Goal: Communication & Community: Share content

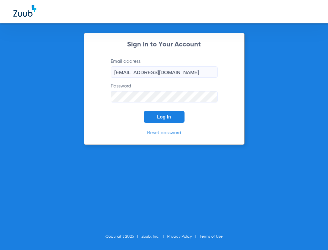
click at [170, 122] on button "Log In" at bounding box center [164, 117] width 41 height 12
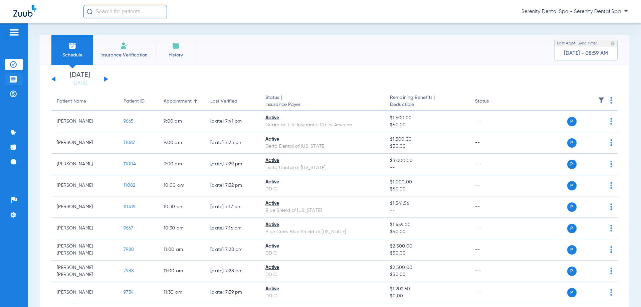
click at [15, 81] on img at bounding box center [13, 79] width 7 height 7
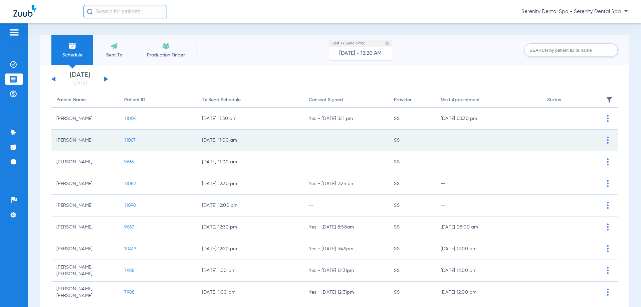
click at [128, 140] on span "11067" at bounding box center [129, 140] width 11 height 5
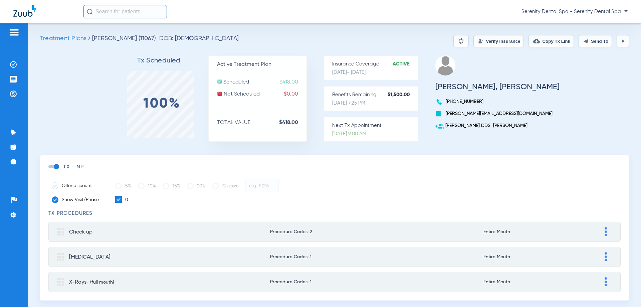
click at [328, 44] on button "Send Tx" at bounding box center [595, 41] width 33 height 12
click at [16, 79] on img at bounding box center [13, 79] width 7 height 7
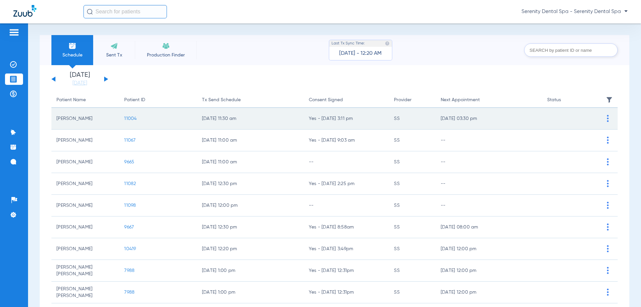
click at [132, 118] on span "11004" at bounding box center [130, 118] width 12 height 5
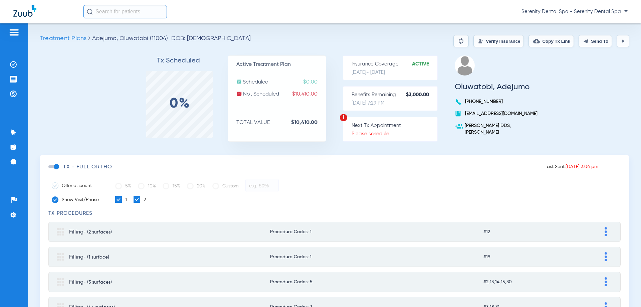
click at [59, 167] on div "TX - FULL ORTHO" at bounding box center [296, 167] width 496 height 7
click at [58, 167] on span at bounding box center [53, 166] width 10 height 3
click at [50, 170] on input "checkbox" at bounding box center [50, 170] width 0 height 0
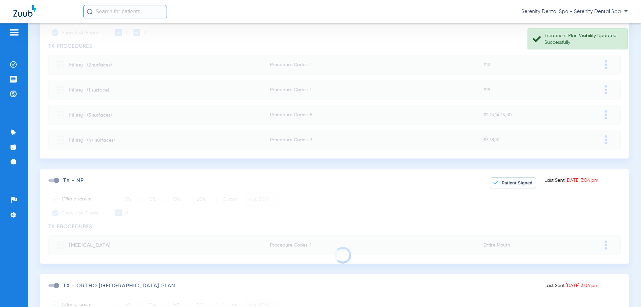
scroll to position [300, 0]
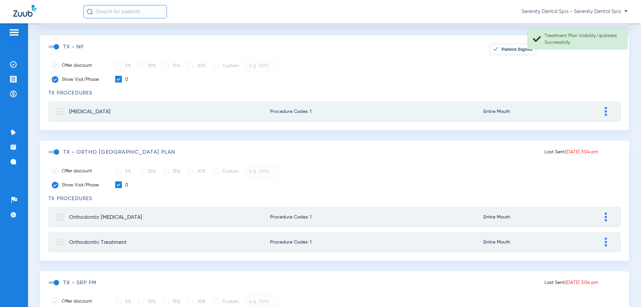
click at [56, 47] on span at bounding box center [53, 46] width 10 height 3
click at [50, 50] on input "checkbox" at bounding box center [50, 50] width 0 height 0
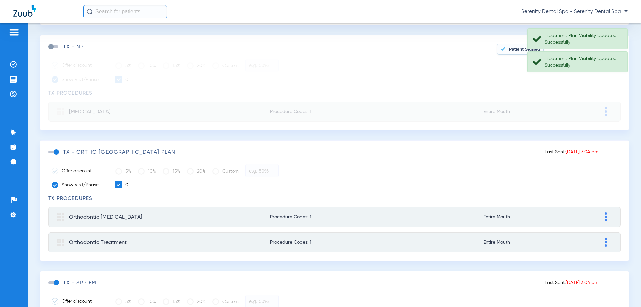
click at [57, 151] on span at bounding box center [53, 152] width 10 height 3
click at [50, 155] on input "checkbox" at bounding box center [50, 155] width 0 height 0
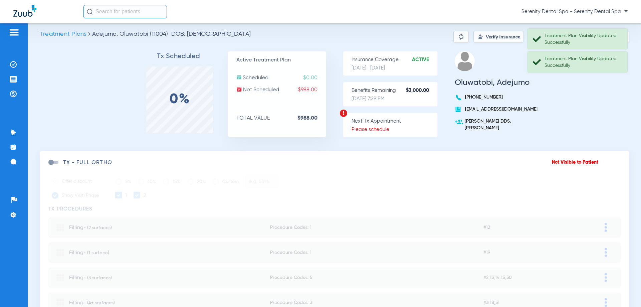
scroll to position [0, 0]
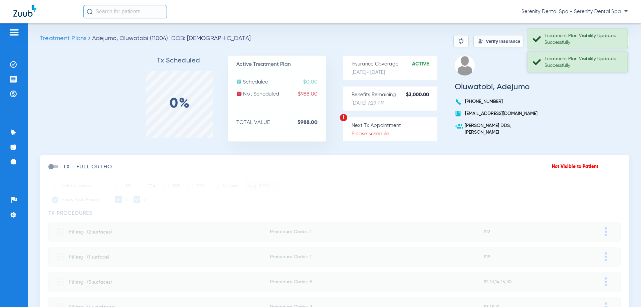
click at [573, 59] on div "Treatment Plan Visibility Updated Successfully" at bounding box center [582, 61] width 77 height 13
drag, startPoint x: 581, startPoint y: 43, endPoint x: 586, endPoint y: 44, distance: 5.1
click at [582, 43] on div "Treatment Plan Visibility Updated Successfully" at bounding box center [582, 38] width 77 height 13
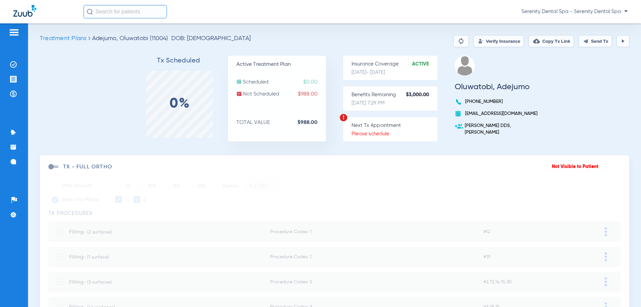
click at [605, 44] on button "Send Tx" at bounding box center [595, 41] width 33 height 12
click at [617, 43] on button at bounding box center [623, 41] width 13 height 12
click at [618, 46] on button at bounding box center [623, 41] width 13 height 12
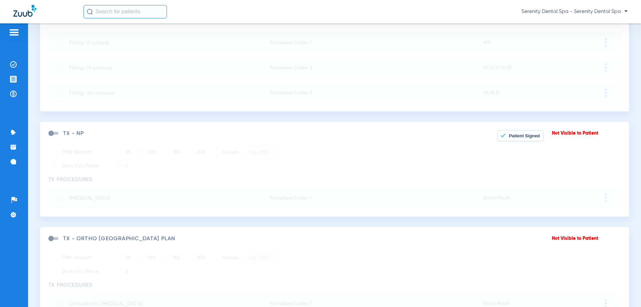
scroll to position [213, 0]
click at [517, 139] on span "Patient Signed" at bounding box center [524, 136] width 31 height 5
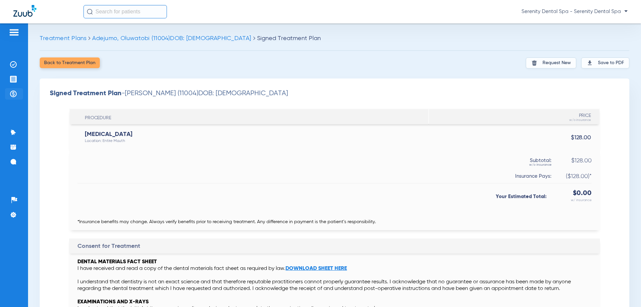
click at [14, 97] on li "Payments & A/R" at bounding box center [14, 93] width 18 height 11
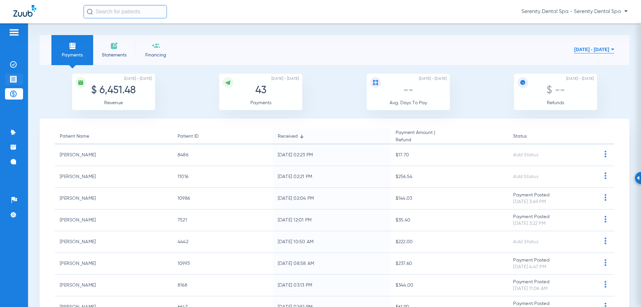
click at [12, 78] on img at bounding box center [13, 79] width 7 height 7
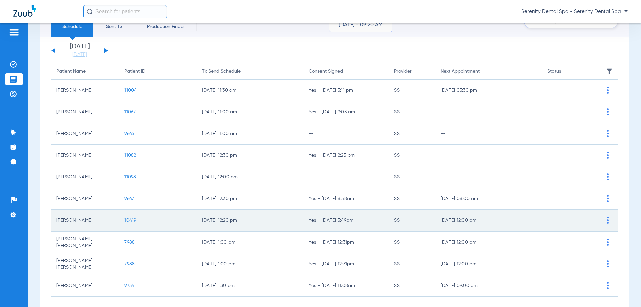
scroll to position [67, 0]
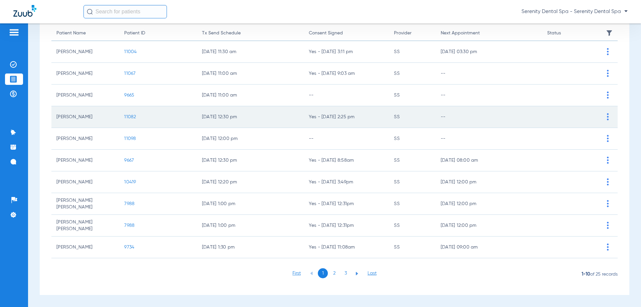
click at [126, 118] on span "11082" at bounding box center [130, 117] width 12 height 5
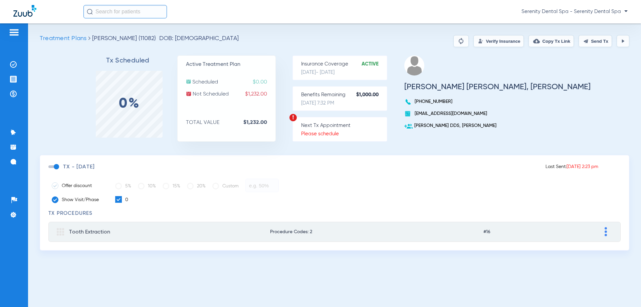
click at [599, 43] on button "Send Tx" at bounding box center [595, 41] width 33 height 12
click at [622, 43] on img at bounding box center [622, 40] width 5 height 5
click at [13, 94] on img at bounding box center [13, 93] width 7 height 7
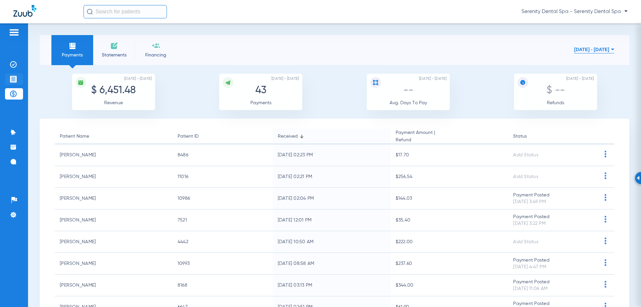
click at [11, 79] on img at bounding box center [13, 79] width 7 height 7
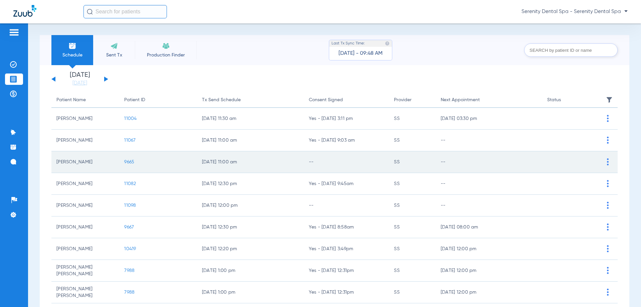
scroll to position [67, 0]
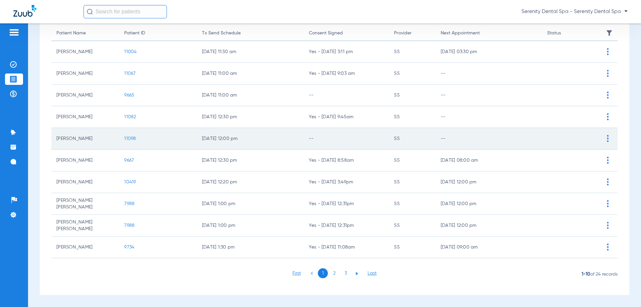
click at [127, 137] on span "11098" at bounding box center [130, 138] width 12 height 5
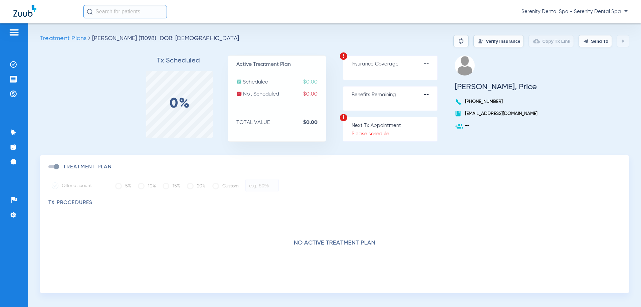
click at [495, 39] on button "Verify Insurance" at bounding box center [498, 41] width 50 height 12
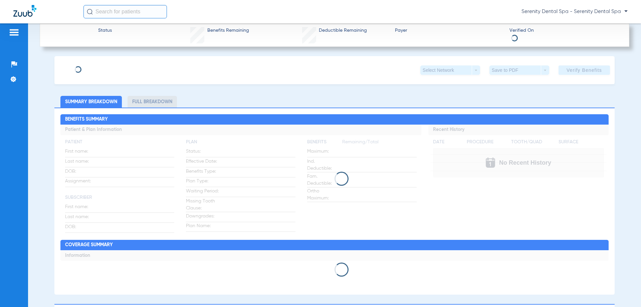
type input "[PERSON_NAME]"
type input "Price"
type input "[DATE]"
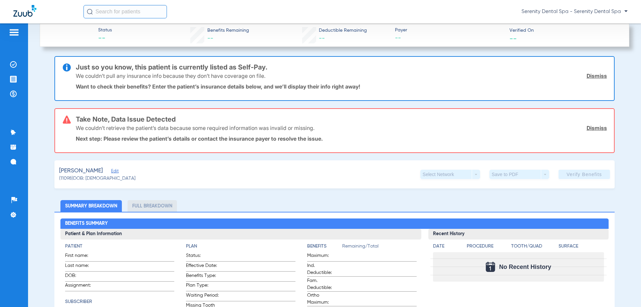
click at [111, 170] on span "Edit" at bounding box center [114, 172] width 6 height 6
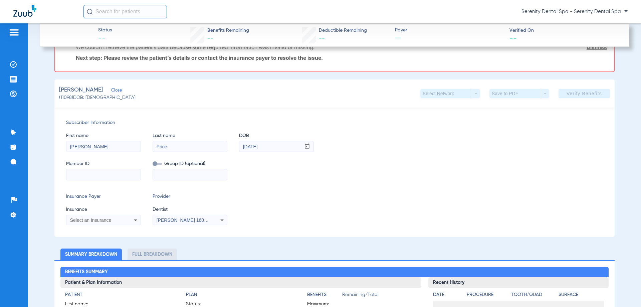
scroll to position [100, 0]
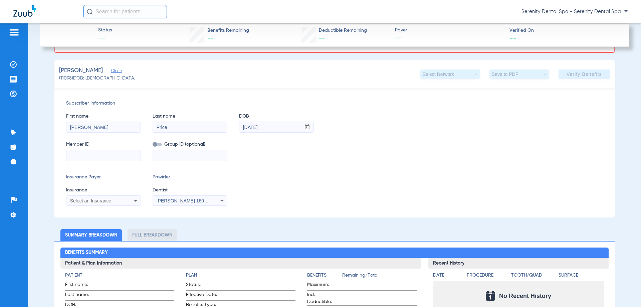
click at [116, 206] on mat-select "Select an Insurance" at bounding box center [103, 200] width 75 height 11
click at [119, 201] on div "Select an Insurance" at bounding box center [97, 200] width 54 height 5
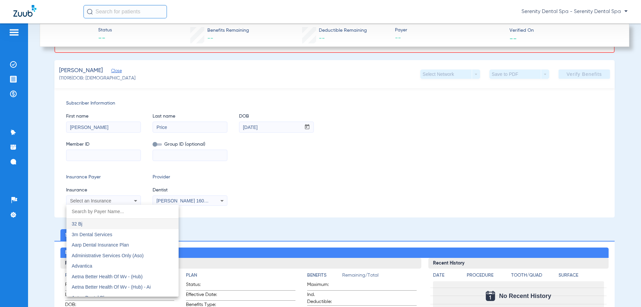
click at [109, 213] on input "dropdown search" at bounding box center [122, 212] width 112 height 14
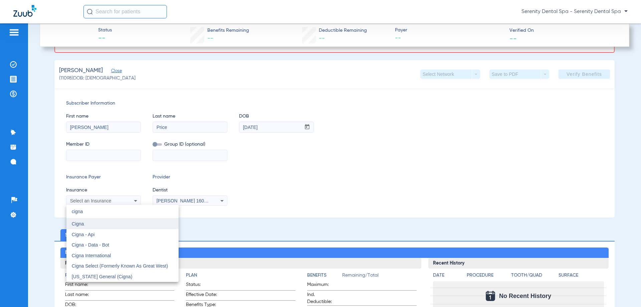
type input "cigna"
click at [92, 222] on mat-option "Cigna" at bounding box center [122, 224] width 112 height 11
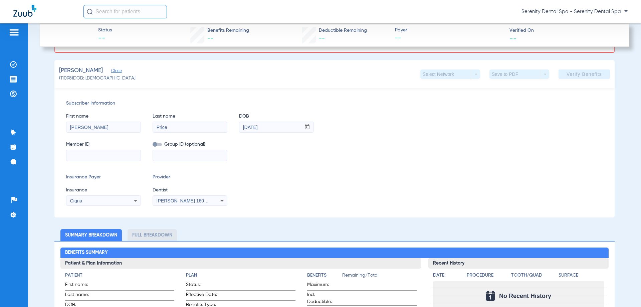
click at [105, 156] on input at bounding box center [103, 155] width 74 height 11
paste input "619290838"
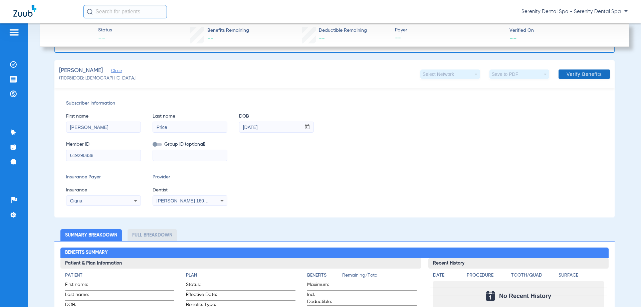
type input "619290838"
drag, startPoint x: 566, startPoint y: 74, endPoint x: 553, endPoint y: 91, distance: 21.8
click at [567, 74] on span "Verify Benefits" at bounding box center [584, 73] width 35 height 5
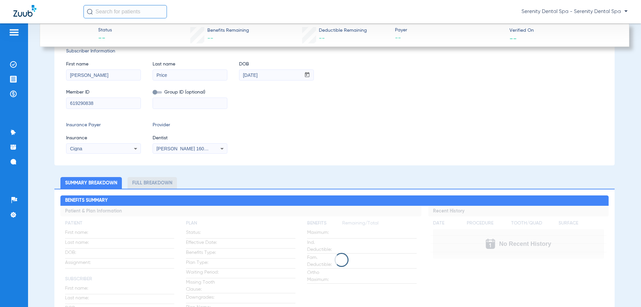
scroll to position [0, 0]
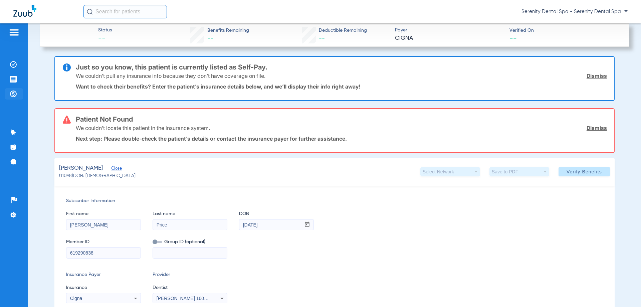
drag, startPoint x: 9, startPoint y: 81, endPoint x: 5, endPoint y: 97, distance: 16.4
click at [9, 82] on li "Treatment Acceptance" at bounding box center [14, 78] width 18 height 11
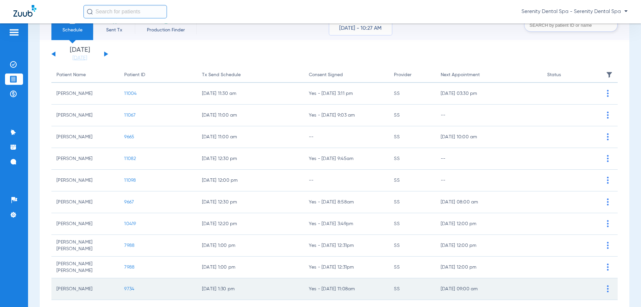
scroll to position [67, 0]
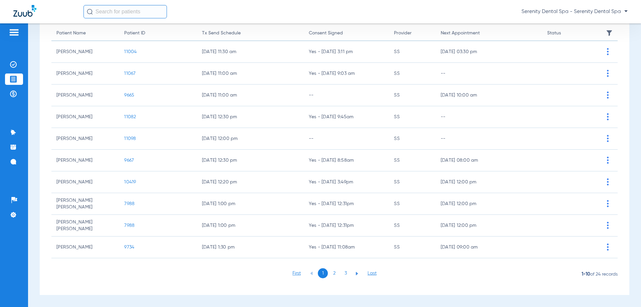
click at [331, 273] on li "2" at bounding box center [334, 273] width 10 height 10
click at [322, 272] on li "1" at bounding box center [323, 273] width 10 height 10
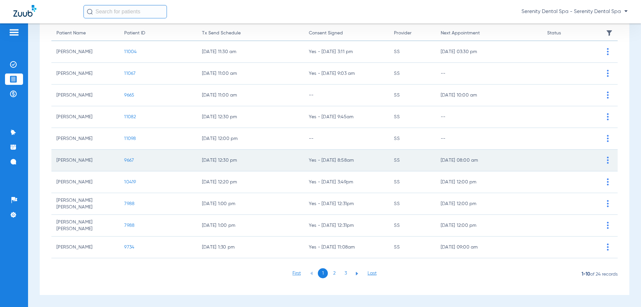
click at [124, 161] on span "9667" at bounding box center [129, 160] width 10 height 5
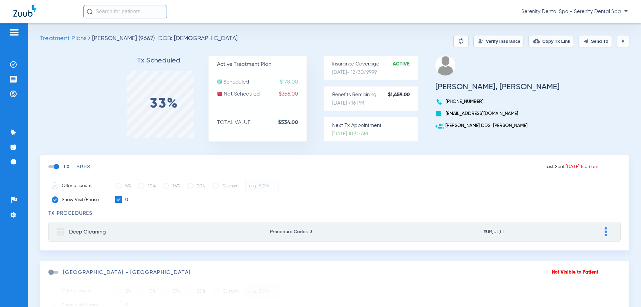
click at [595, 44] on button "Send Tx" at bounding box center [595, 41] width 33 height 12
click at [562, 42] on button "Copy Tx Link" at bounding box center [550, 41] width 45 height 12
click at [13, 159] on img at bounding box center [13, 161] width 7 height 7
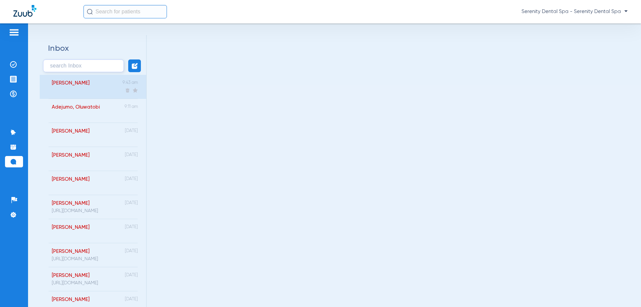
click at [96, 88] on div "[PERSON_NAME] 9:43 am" at bounding box center [93, 87] width 106 height 24
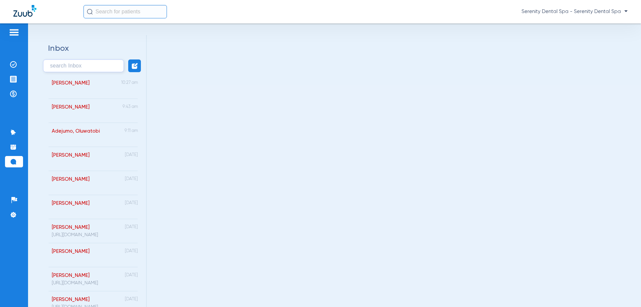
click at [96, 88] on div "[PERSON_NAME] 10:27 am" at bounding box center [93, 87] width 106 height 24
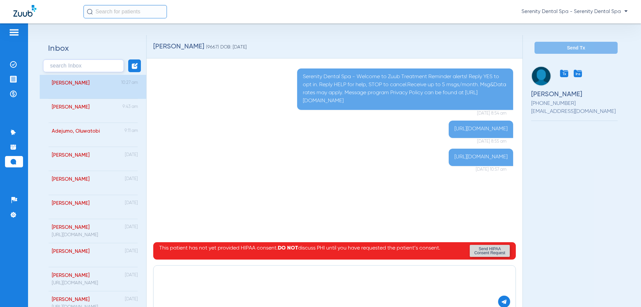
paste textarea "[URL][DOMAIN_NAME]"
type textarea "[URL][DOMAIN_NAME]"
click at [501, 301] on img at bounding box center [504, 301] width 6 height 6
click at [14, 80] on img at bounding box center [13, 79] width 7 height 7
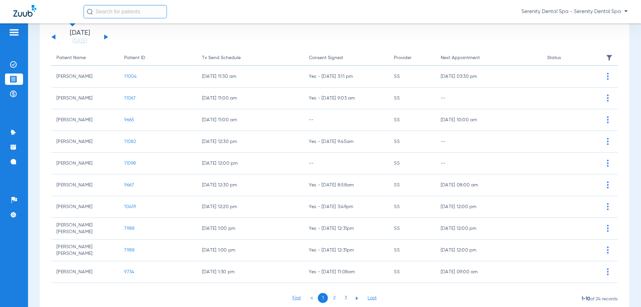
scroll to position [67, 0]
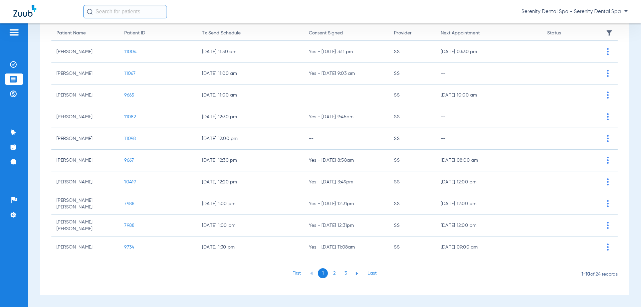
click at [333, 273] on li "2" at bounding box center [334, 273] width 10 height 10
click at [318, 272] on li "1" at bounding box center [323, 273] width 10 height 10
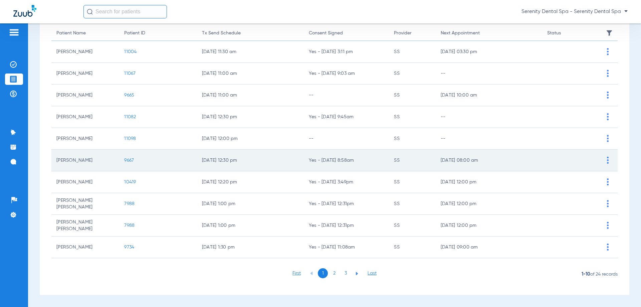
click at [129, 163] on span "9667" at bounding box center [129, 160] width 10 height 5
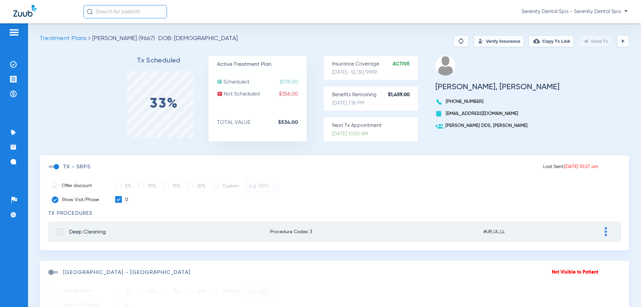
click at [620, 41] on img at bounding box center [622, 40] width 5 height 5
